Goal: Register for event/course

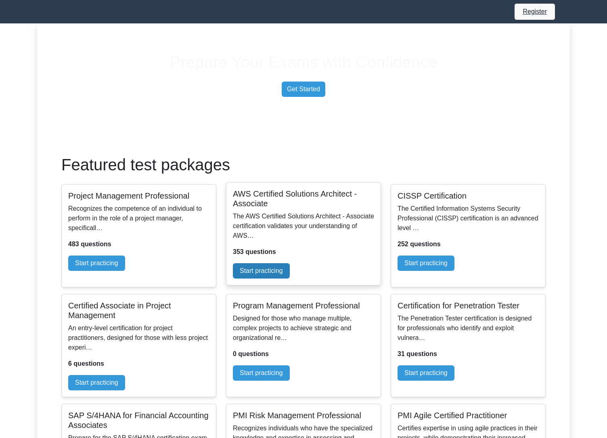
click at [290, 279] on link "Start practicing" at bounding box center [261, 270] width 57 height 15
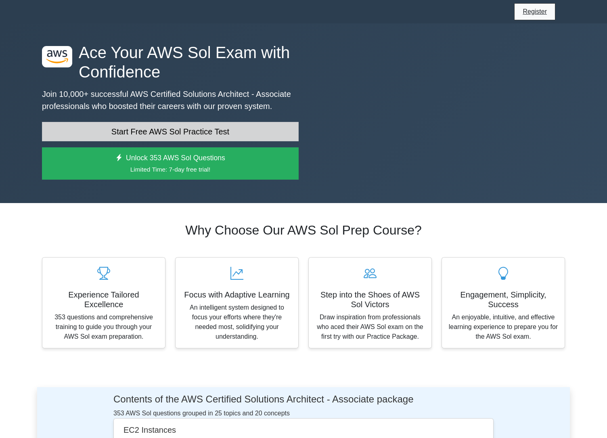
click at [218, 141] on link "Start Free AWS Sol Practice Test" at bounding box center [170, 131] width 257 height 19
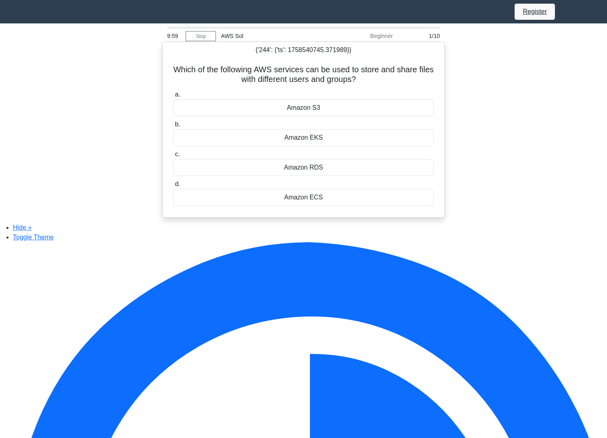
click at [271, 109] on div "Amazon S3" at bounding box center [303, 107] width 261 height 17
click at [173, 97] on input "a. Amazon S3" at bounding box center [173, 94] width 0 height 5
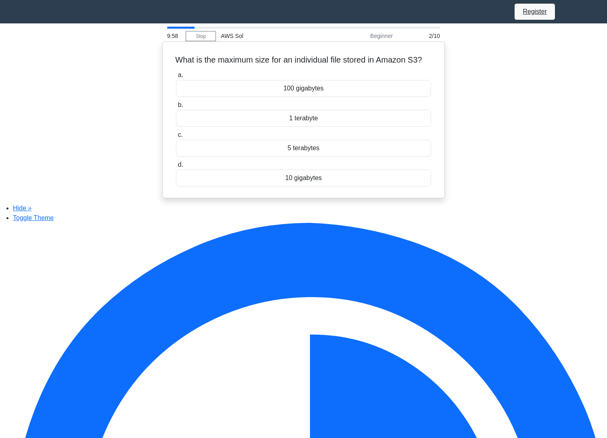
click at [284, 92] on div "100 gigabytes" at bounding box center [303, 88] width 255 height 17
click at [176, 78] on input "a. 100 gigabytes" at bounding box center [176, 75] width 0 height 5
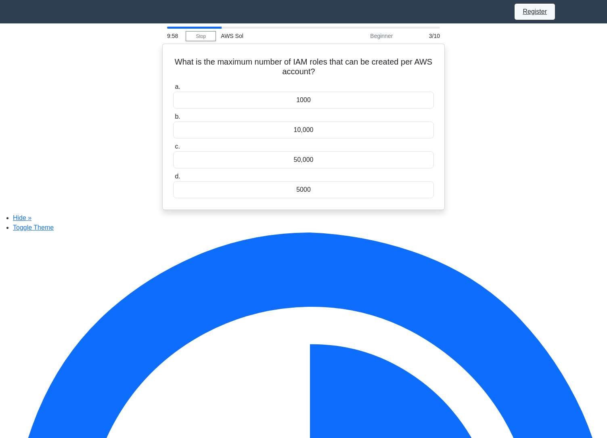
click at [284, 92] on label "a. 1000" at bounding box center [303, 95] width 261 height 27
click at [173, 90] on input "a. 1000" at bounding box center [173, 86] width 0 height 5
click at [284, 92] on label "a. AWS Cost Explorer" at bounding box center [303, 95] width 261 height 27
click at [173, 90] on input "a. AWS Cost Explorer" at bounding box center [173, 86] width 0 height 5
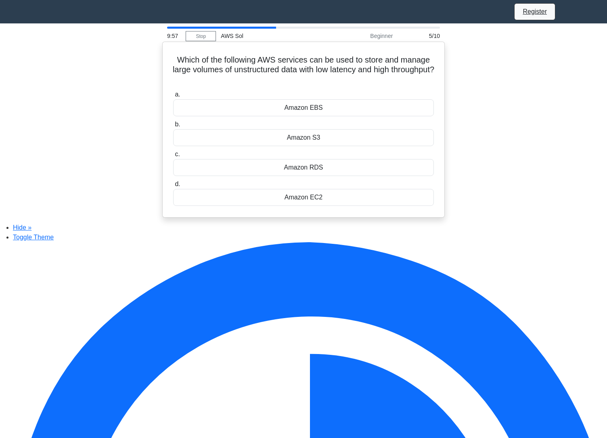
click at [284, 98] on label "a. Amazon EBS" at bounding box center [303, 103] width 261 height 27
click at [173, 97] on input "a. Amazon EBS" at bounding box center [173, 94] width 0 height 5
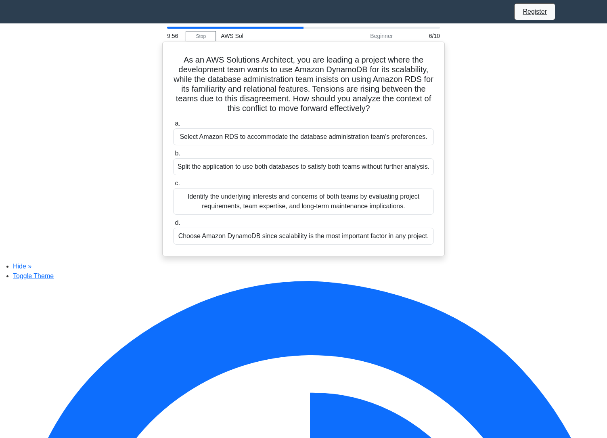
click at [289, 139] on div "Select Amazon RDS to accommodate the database administration team's preferences." at bounding box center [303, 136] width 261 height 17
click at [173, 126] on input "a. Select Amazon RDS to accommodate the database administration team's preferen…" at bounding box center [173, 123] width 0 height 5
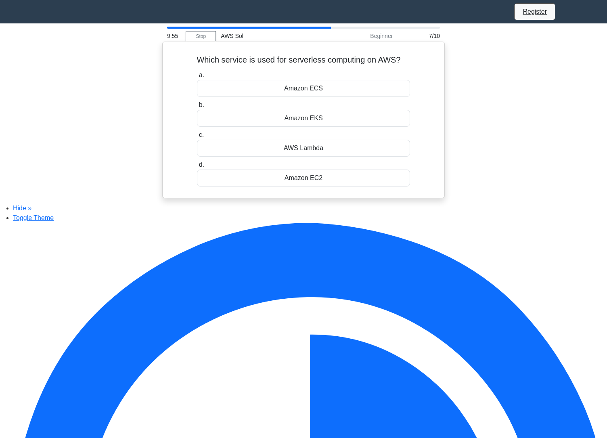
click at [290, 141] on label "c. AWS Lambda" at bounding box center [303, 143] width 213 height 27
click at [197, 138] on input "c. AWS Lambda" at bounding box center [197, 134] width 0 height 5
click at [292, 126] on div "Short-term data storage" at bounding box center [303, 118] width 261 height 17
click at [173, 108] on input "b. Short-term data storage" at bounding box center [173, 105] width 0 height 5
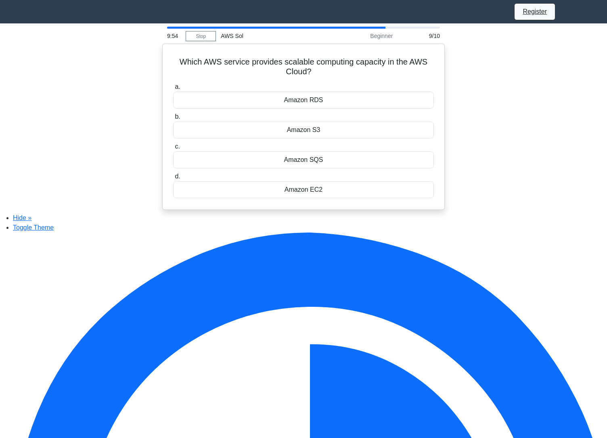
click at [292, 126] on div "Amazon S3" at bounding box center [303, 130] width 261 height 17
click at [173, 120] on input "b. Amazon S3" at bounding box center [173, 116] width 0 height 5
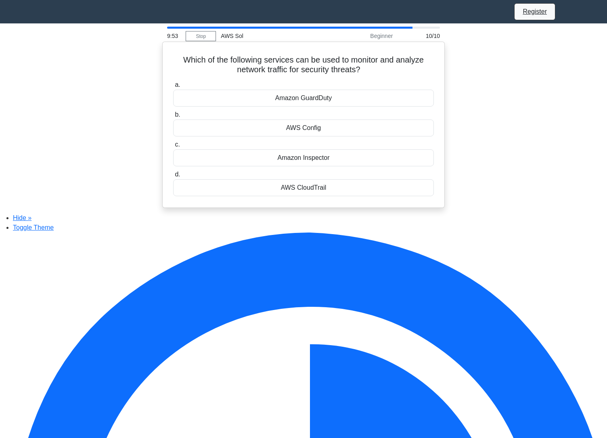
click at [293, 128] on div "AWS Config" at bounding box center [303, 128] width 261 height 17
click at [173, 118] on input "b. AWS Config" at bounding box center [173, 114] width 0 height 5
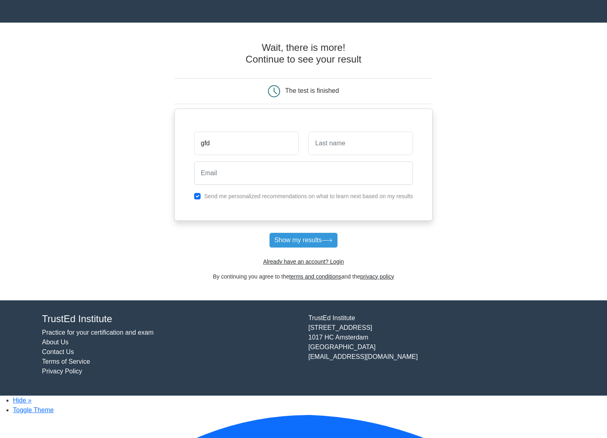
type input "gfd"
click at [376, 144] on input "text" at bounding box center [361, 143] width 105 height 23
type input "hgfh"
click at [335, 172] on input "email" at bounding box center [303, 173] width 219 height 23
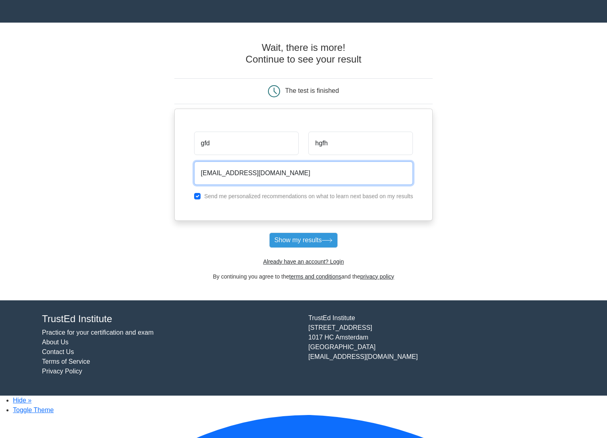
click at [219, 174] on input "jelmer@woovar.com" at bounding box center [303, 173] width 219 height 23
type input "jelmer+0914123421@woovar.com"
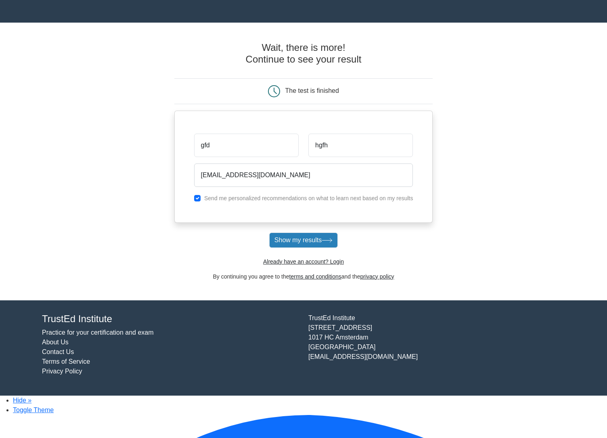
click at [300, 248] on button "Show my results" at bounding box center [303, 240] width 69 height 15
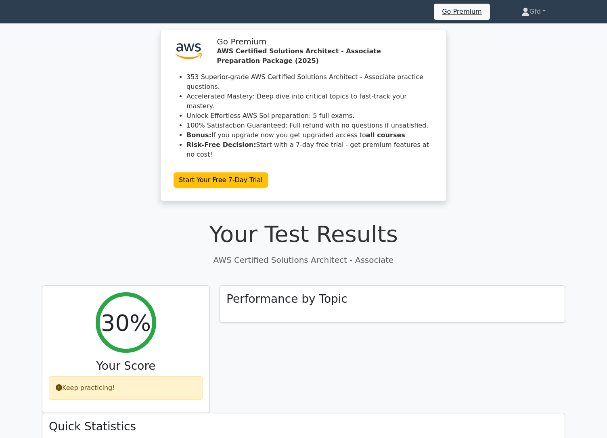
click at [42, 13] on icon at bounding box center [42, 13] width 0 height 0
